Goal: Check status: Check status

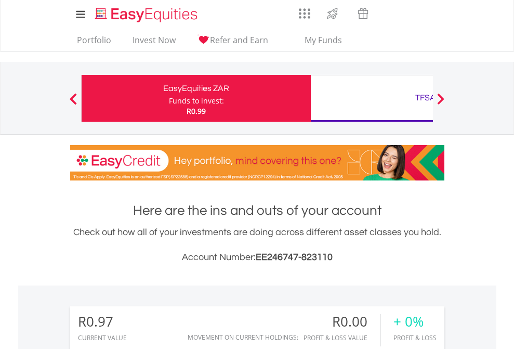
scroll to position [100, 163]
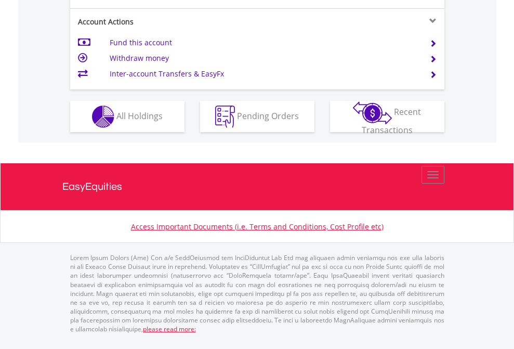
scroll to position [975, 0]
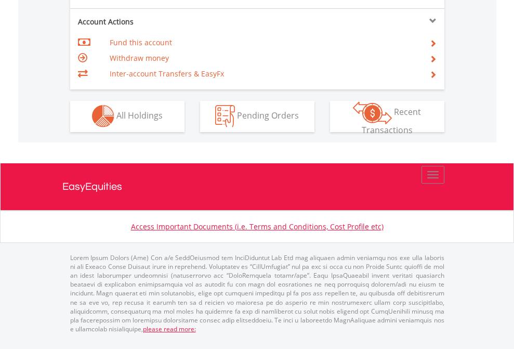
scroll to position [972, 0]
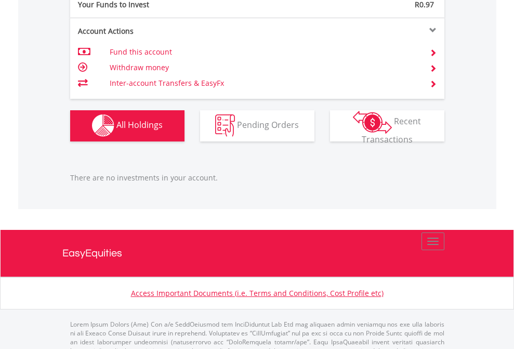
scroll to position [1029, 0]
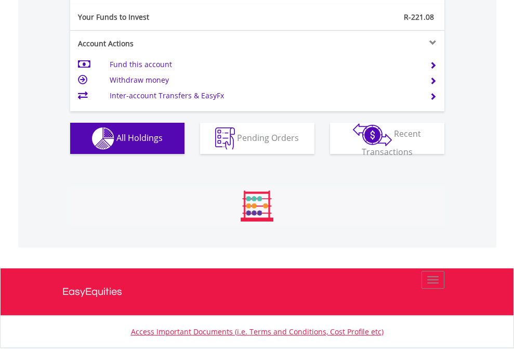
scroll to position [100, 163]
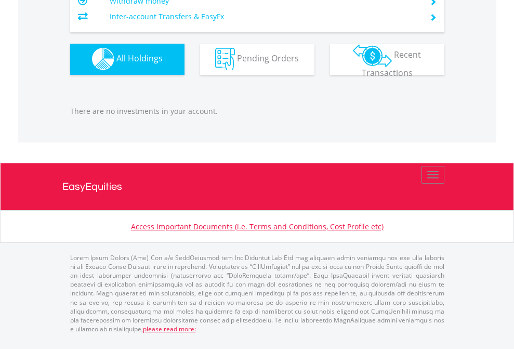
scroll to position [75, 0]
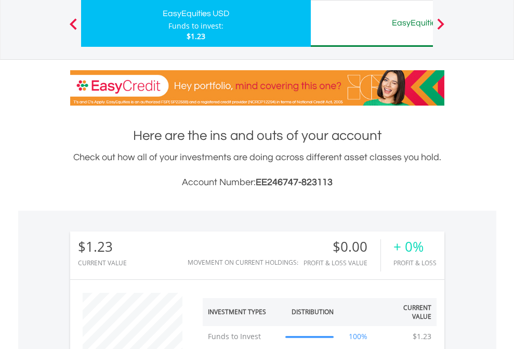
click at [372, 23] on div "EasyEquities AUD" at bounding box center [425, 23] width 217 height 15
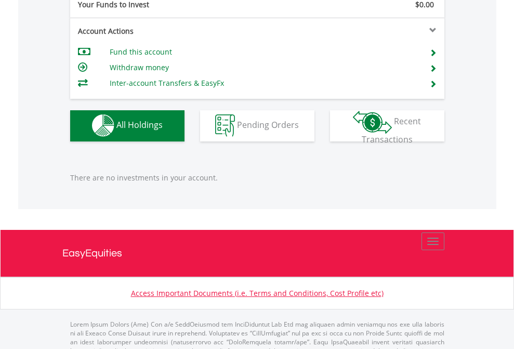
scroll to position [1029, 0]
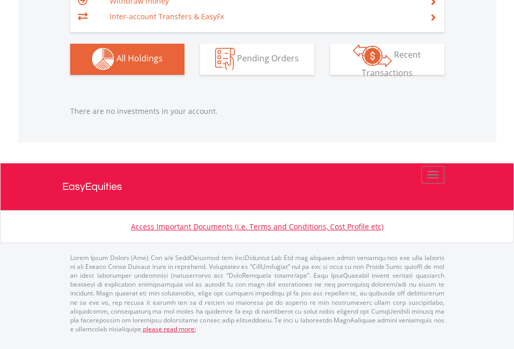
scroll to position [100, 163]
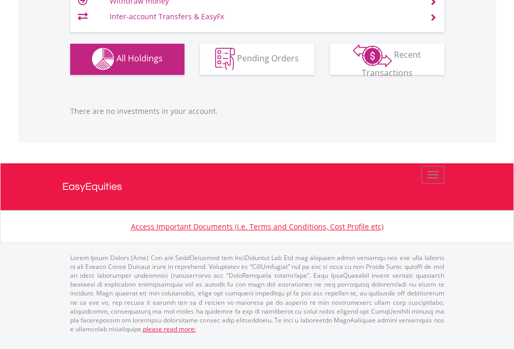
scroll to position [1029, 0]
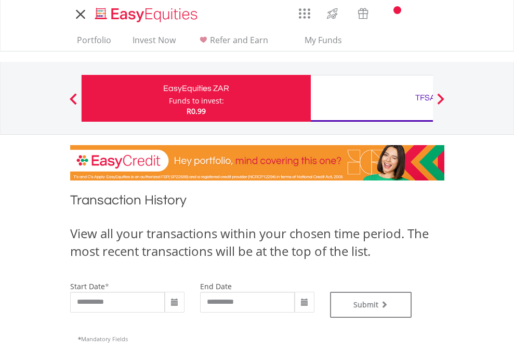
type input "**********"
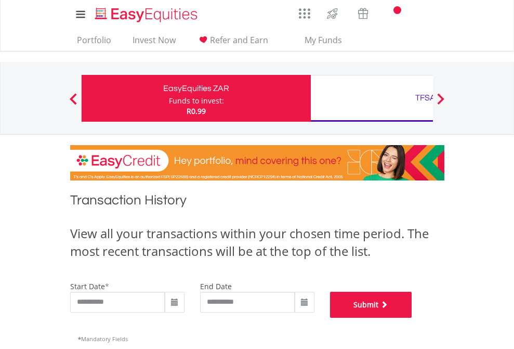
click at [412, 318] on button "Submit" at bounding box center [371, 305] width 82 height 26
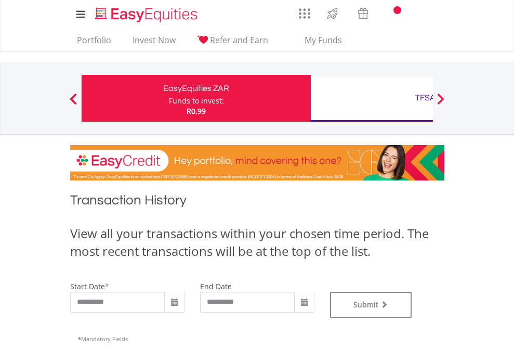
click at [372, 98] on div "TFSA" at bounding box center [425, 97] width 217 height 15
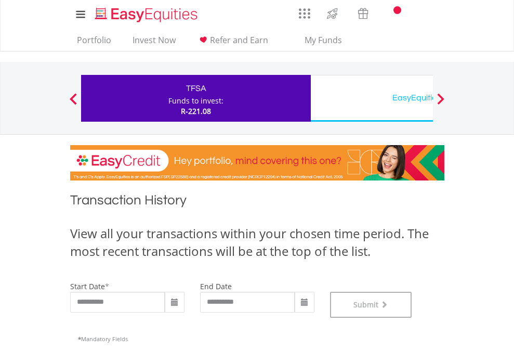
scroll to position [421, 0]
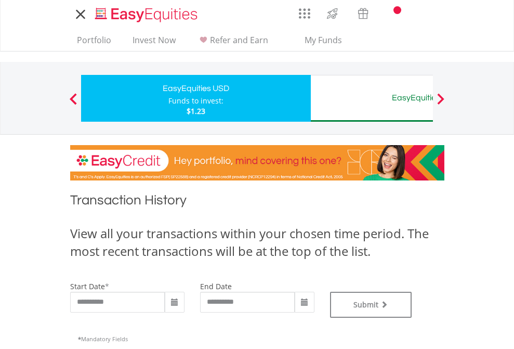
type input "**********"
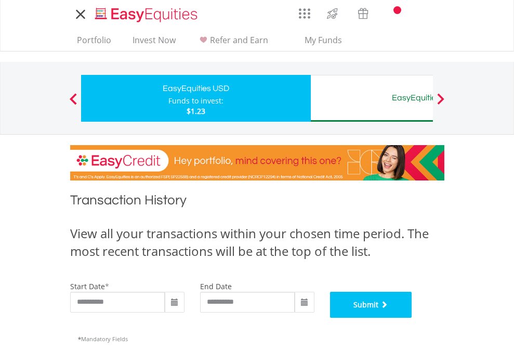
click at [412, 318] on button "Submit" at bounding box center [371, 305] width 82 height 26
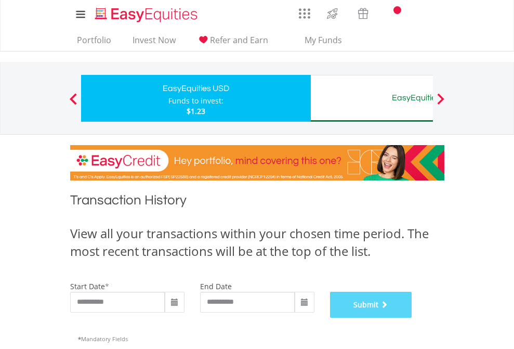
scroll to position [421, 0]
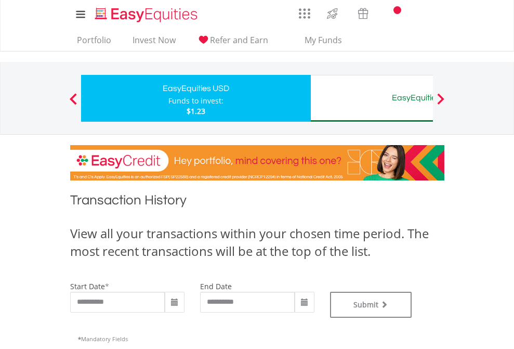
click at [372, 98] on div "EasyEquities AUD" at bounding box center [425, 97] width 217 height 15
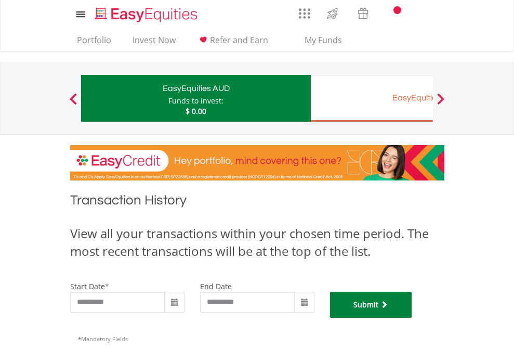
click at [412, 318] on button "Submit" at bounding box center [371, 305] width 82 height 26
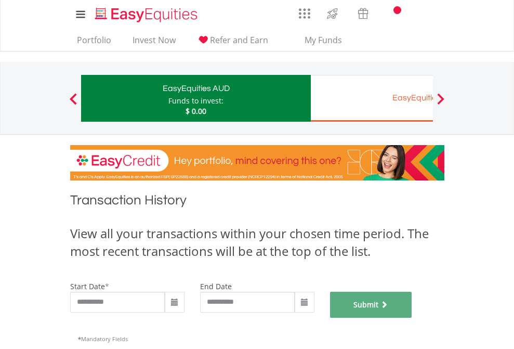
scroll to position [421, 0]
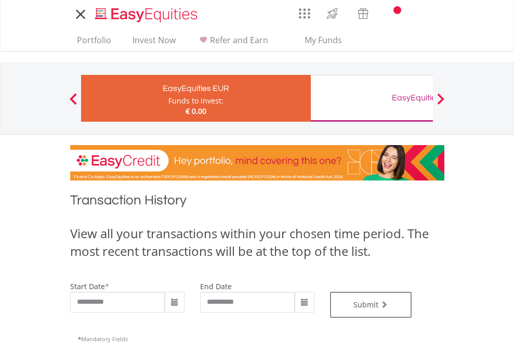
type input "**********"
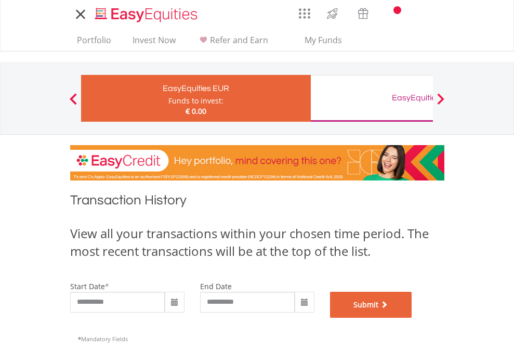
click at [412, 318] on button "Submit" at bounding box center [371, 305] width 82 height 26
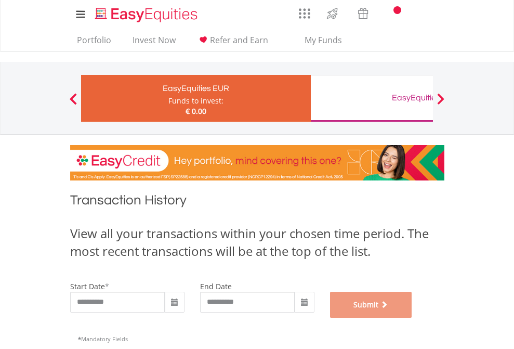
scroll to position [421, 0]
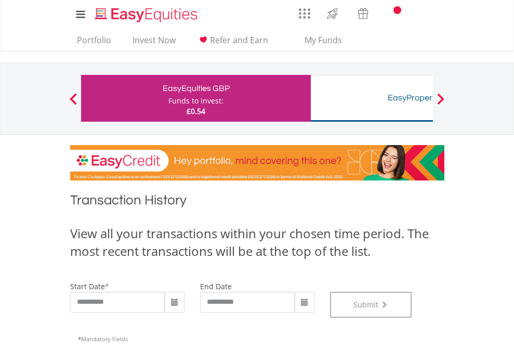
scroll to position [421, 0]
